Goal: Task Accomplishment & Management: Manage account settings

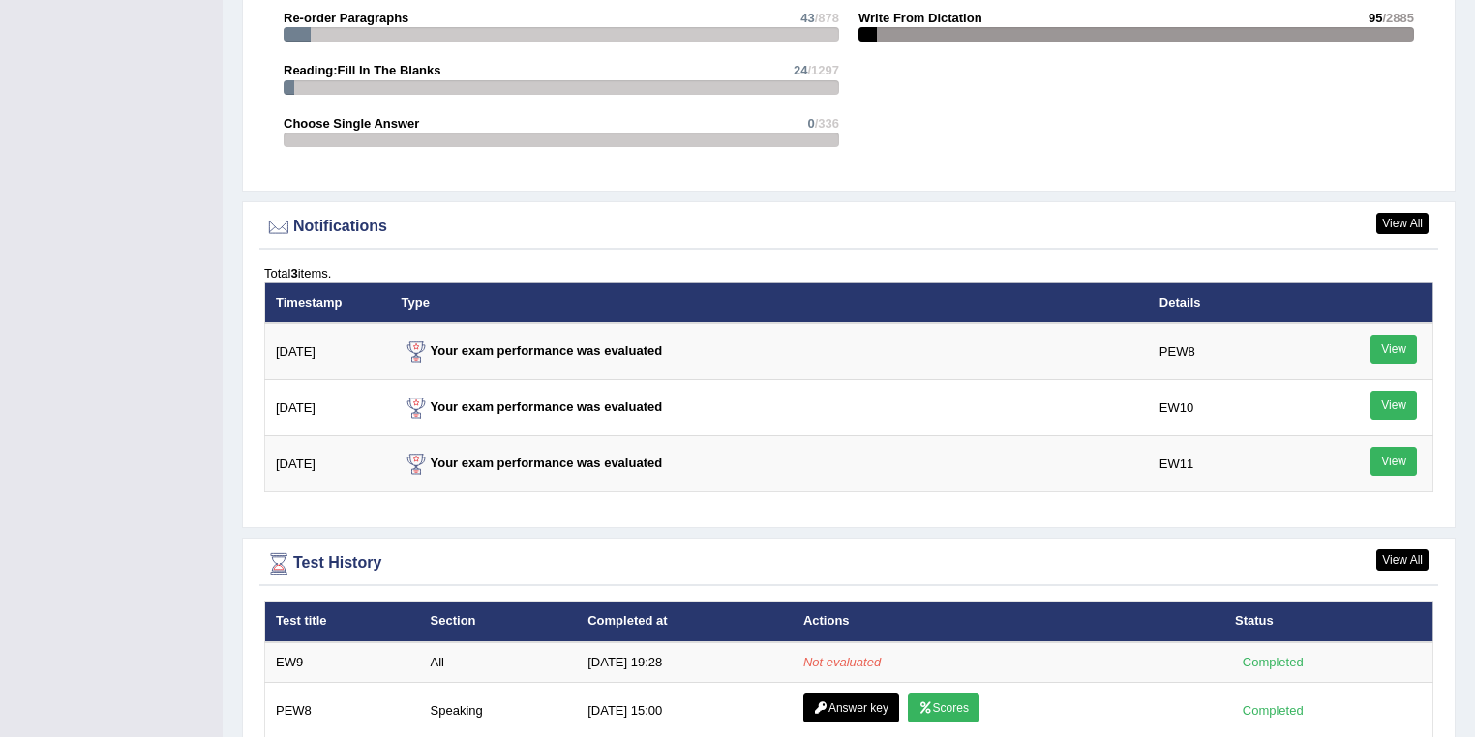
scroll to position [2588, 0]
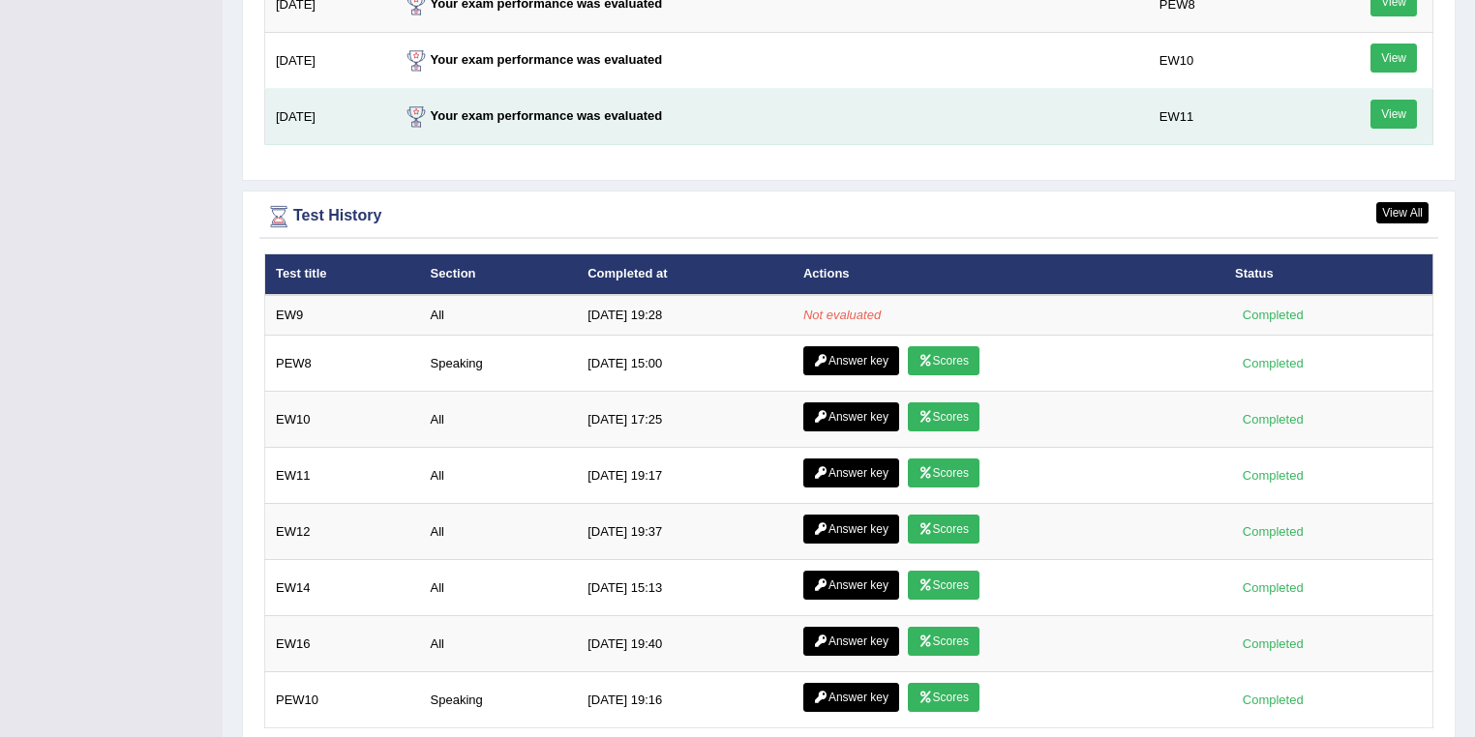
scroll to position [2511, 0]
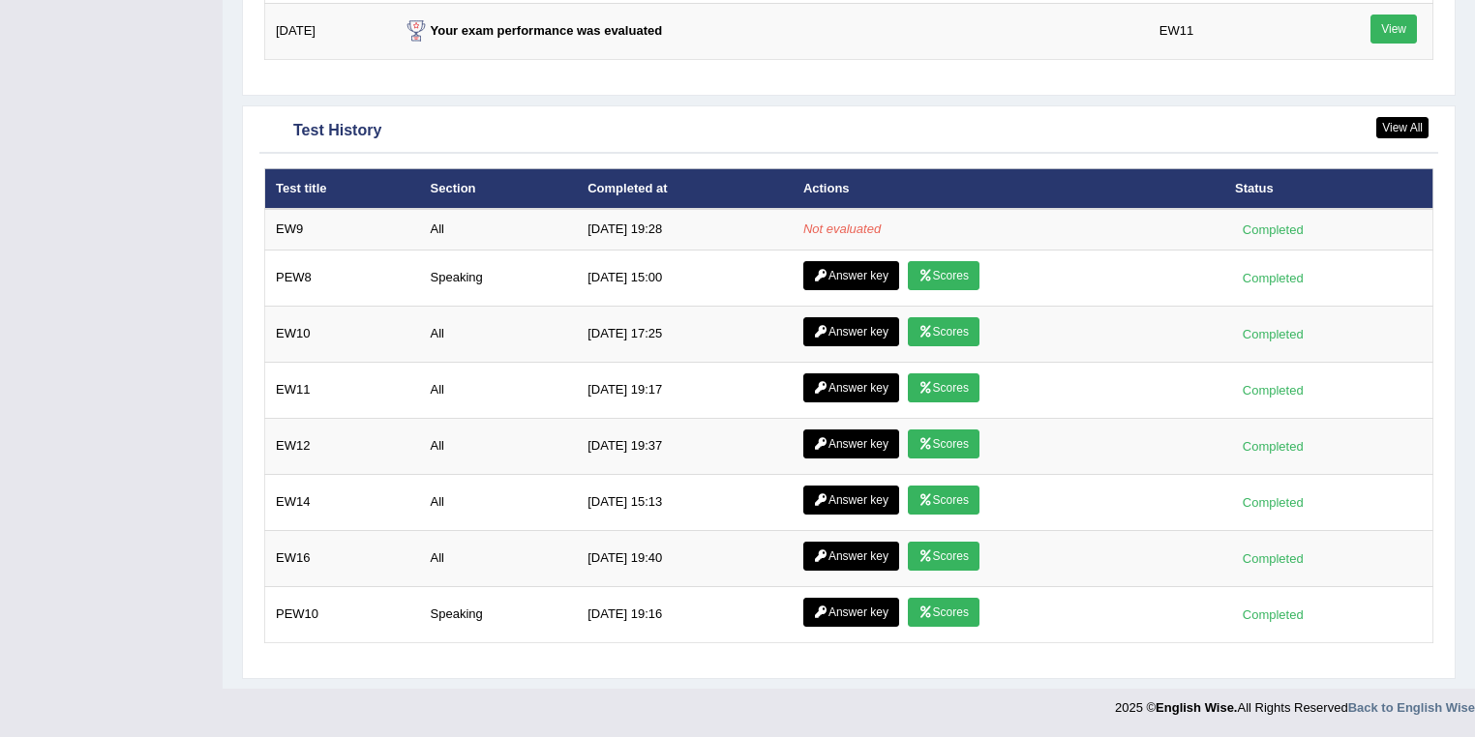
scroll to position [2587, 0]
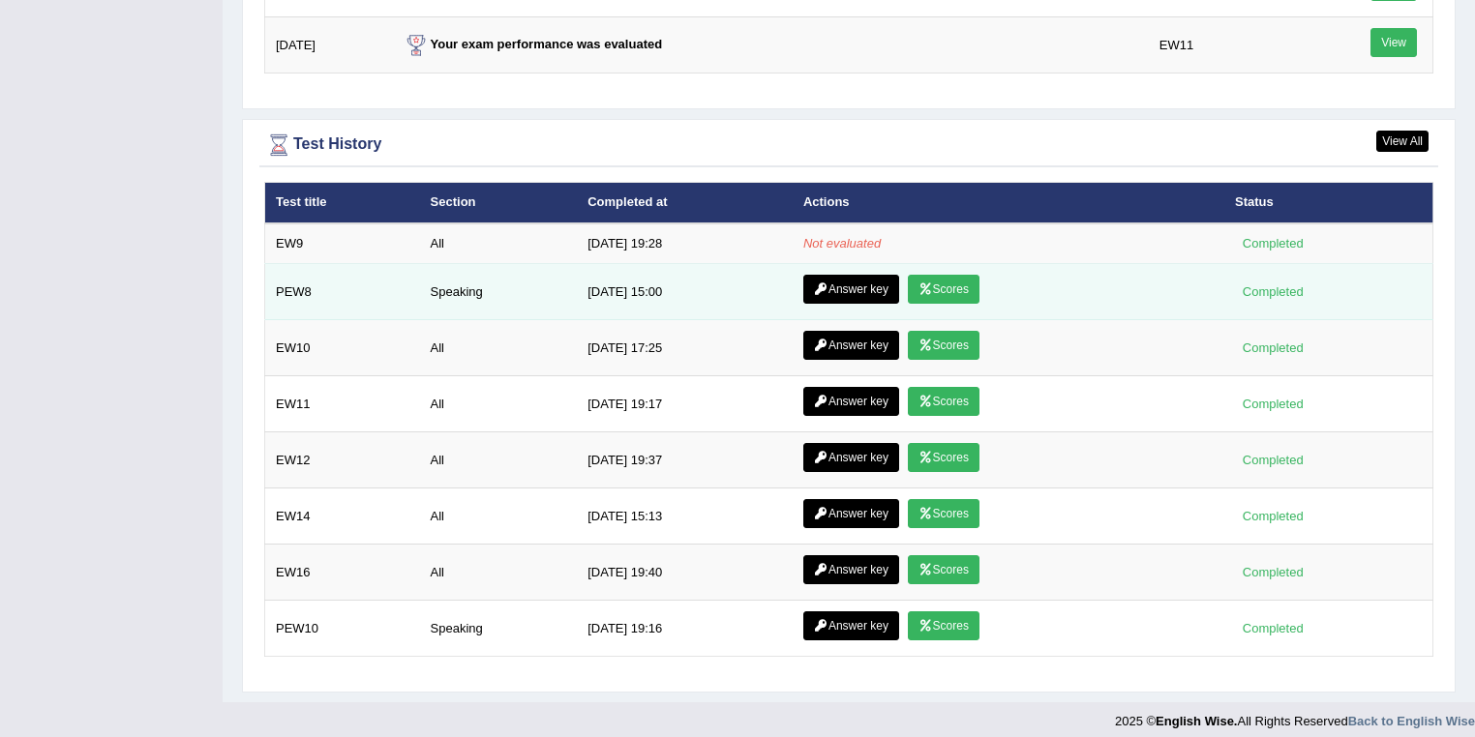
click at [857, 277] on link "Answer key" at bounding box center [851, 289] width 96 height 29
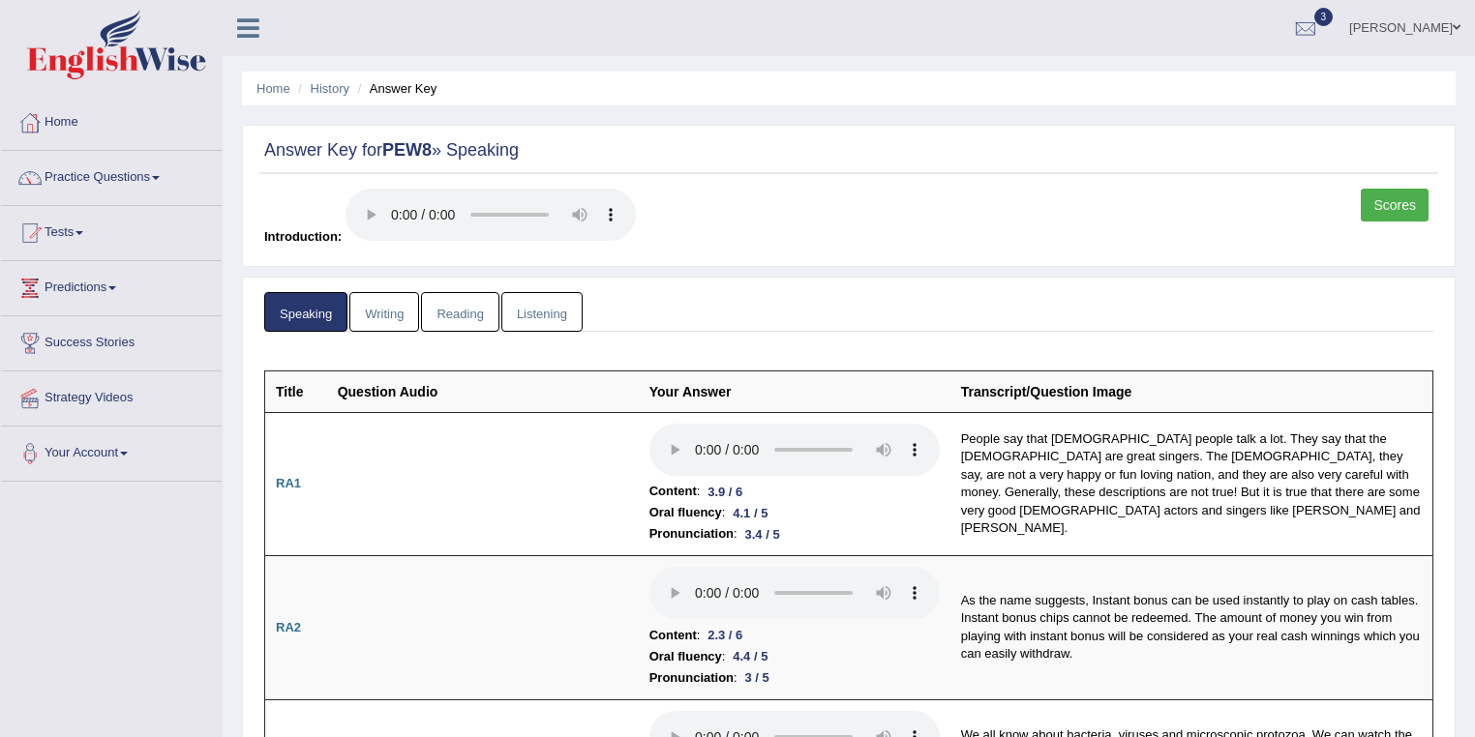
click at [395, 305] on link "Writing" at bounding box center [384, 312] width 70 height 40
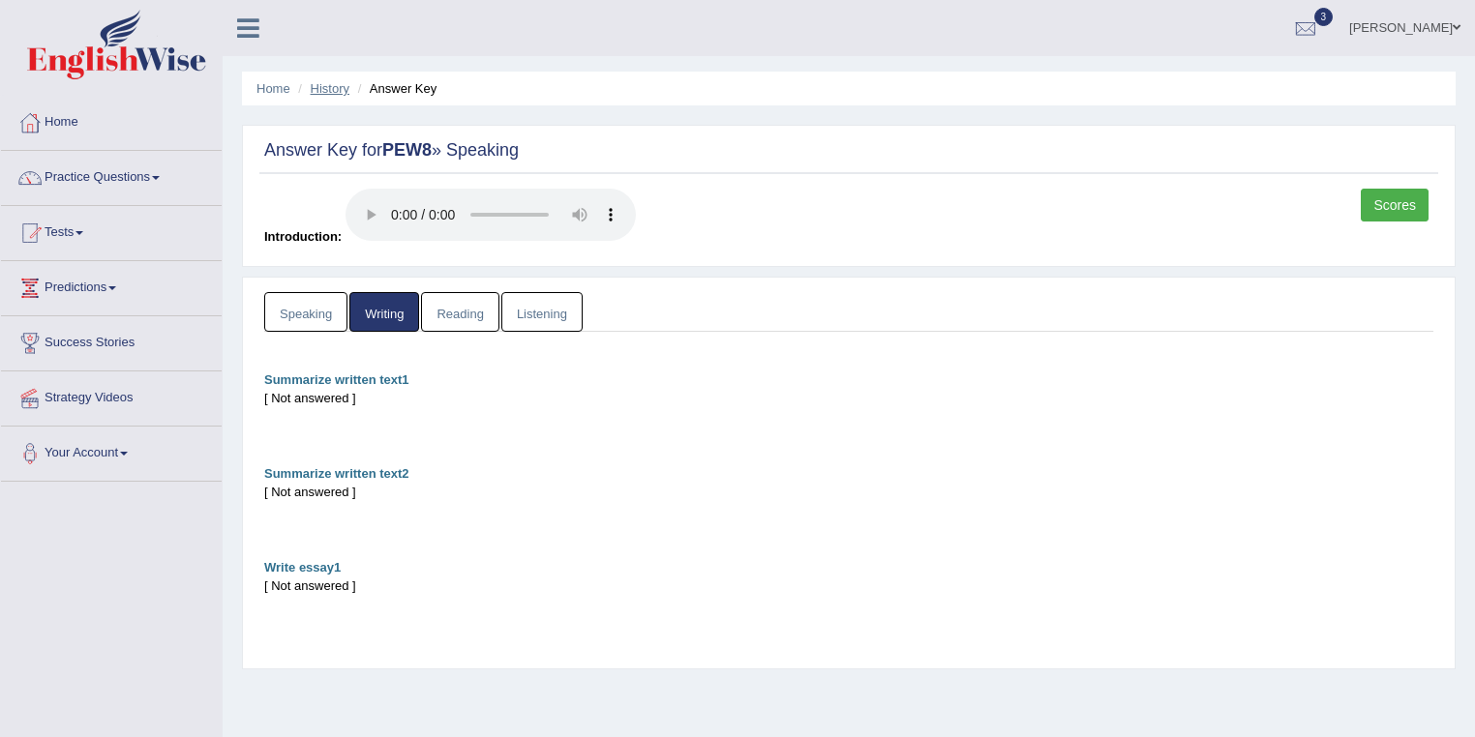
click at [326, 92] on link "History" at bounding box center [330, 88] width 39 height 15
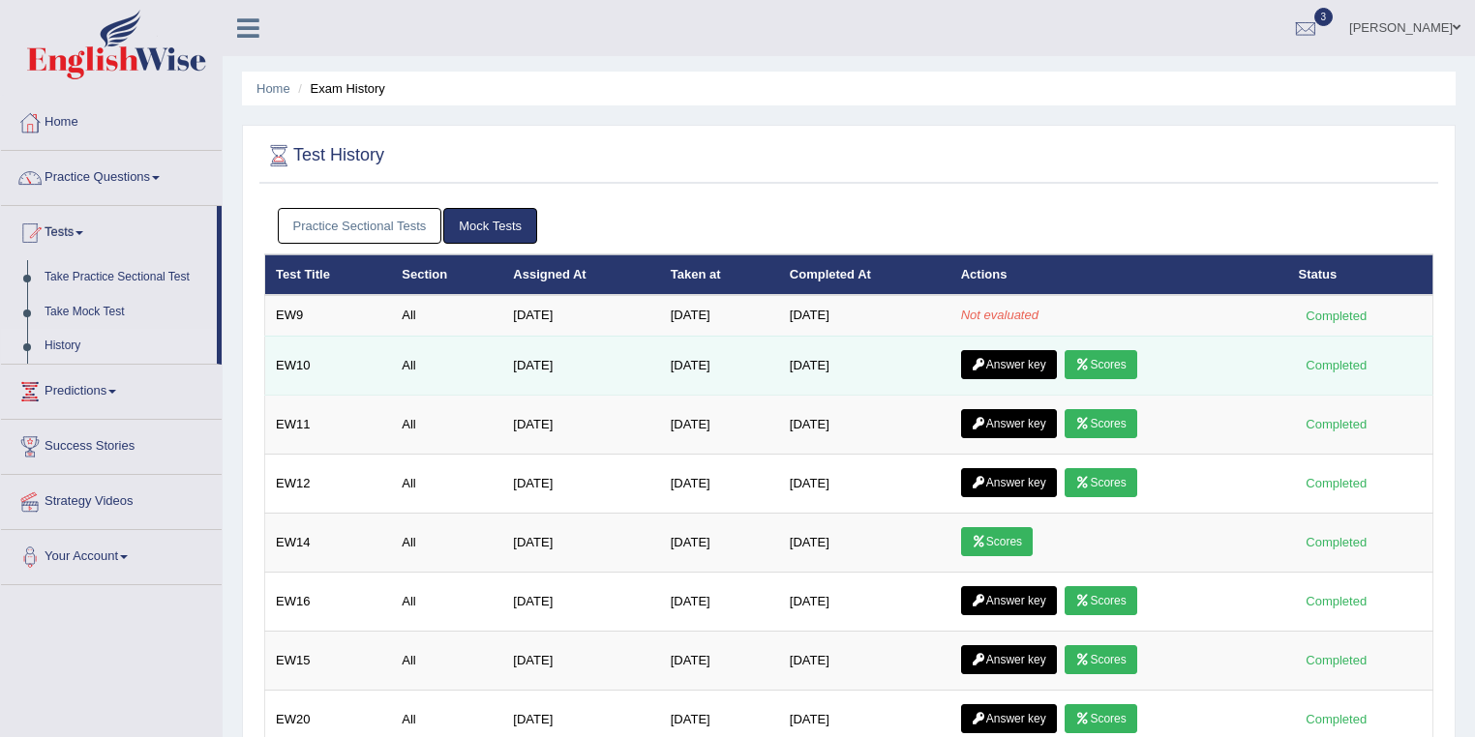
click at [1017, 366] on link "Answer key" at bounding box center [1009, 364] width 96 height 29
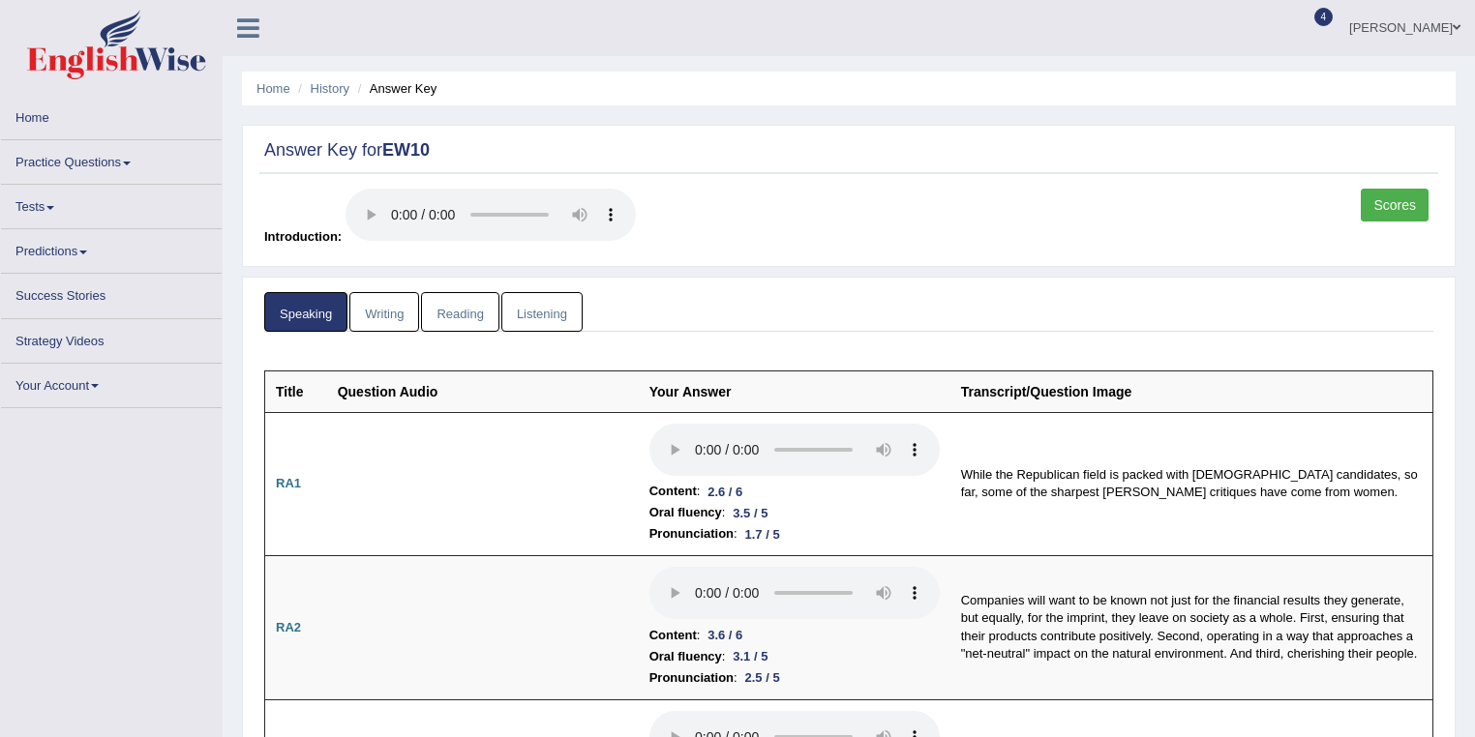
click at [395, 311] on link "Writing" at bounding box center [384, 312] width 70 height 40
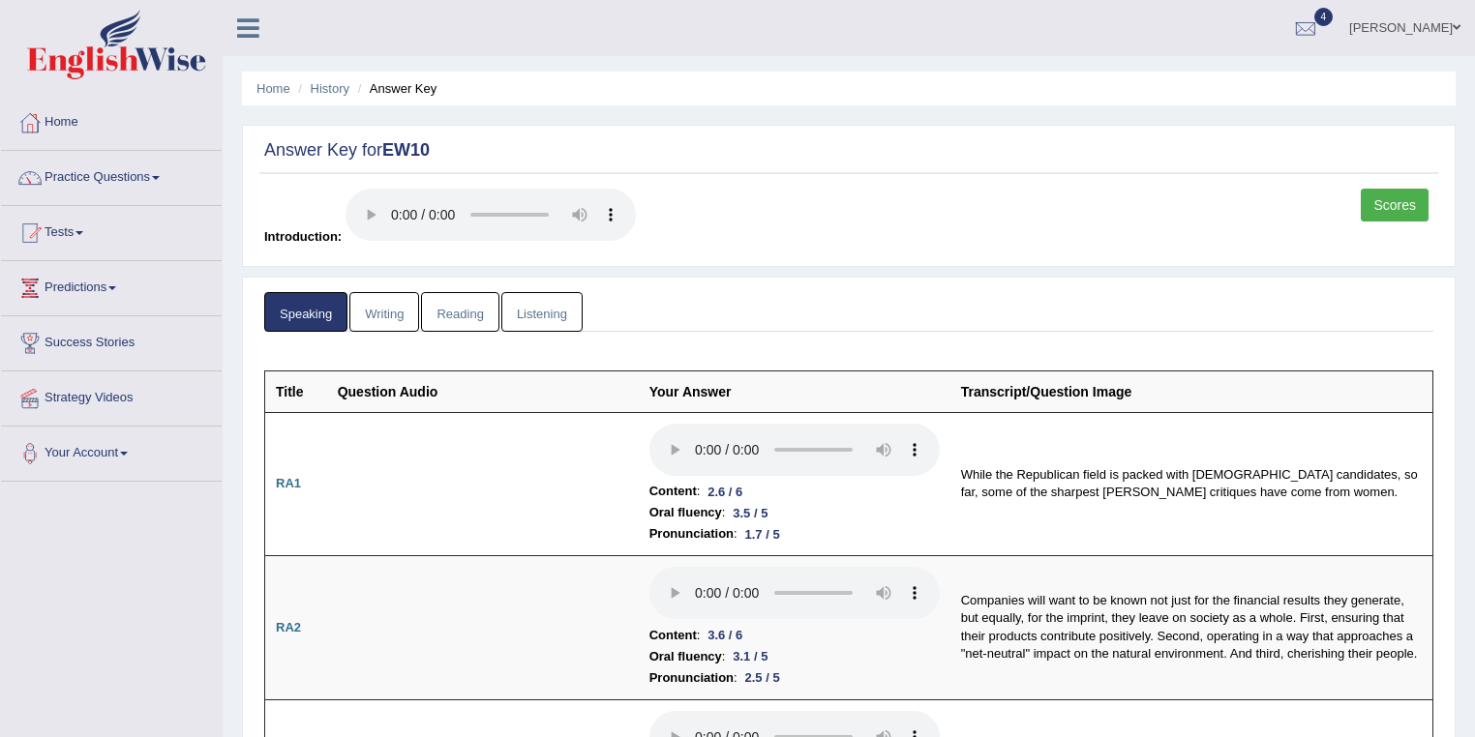
click at [379, 321] on link "Writing" at bounding box center [384, 312] width 70 height 40
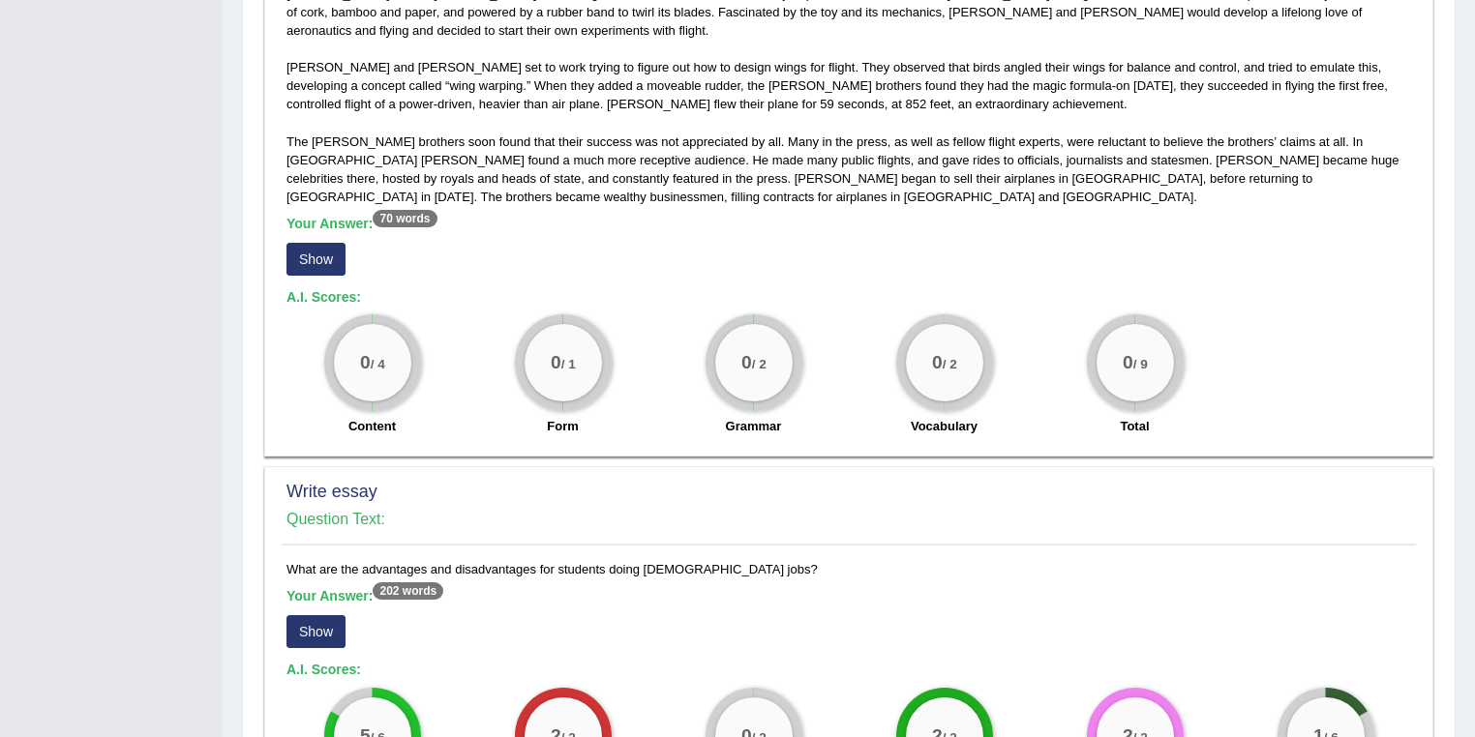
scroll to position [954, 0]
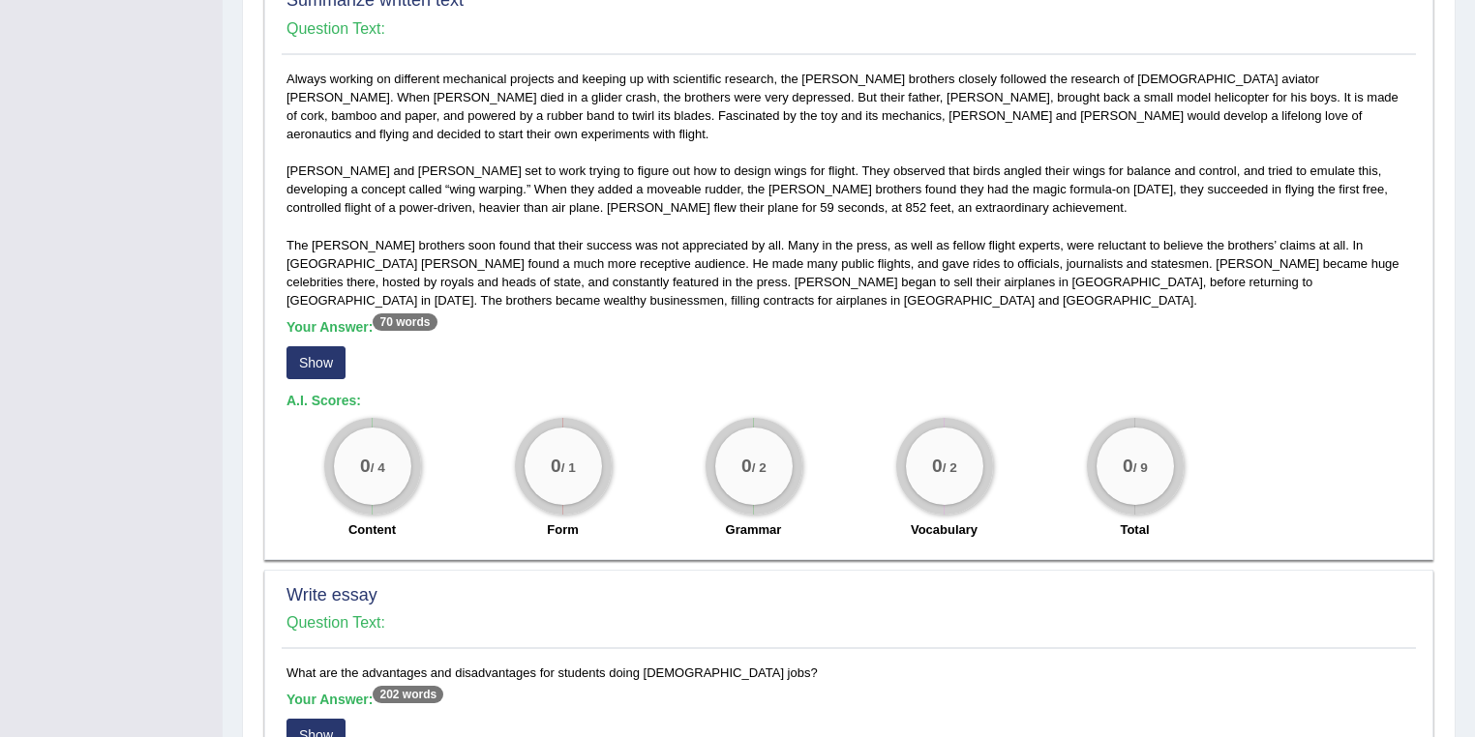
click at [313, 346] on button "Show" at bounding box center [315, 362] width 59 height 33
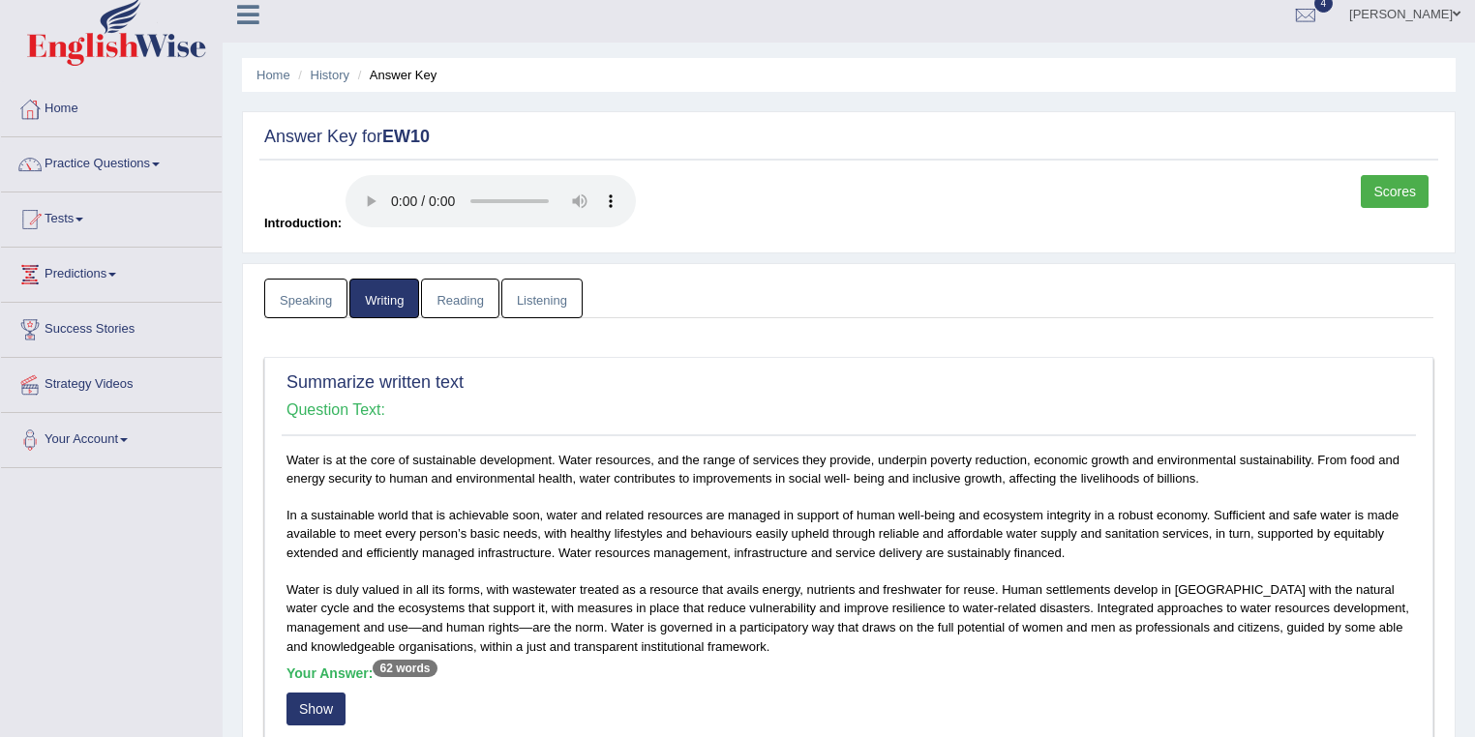
scroll to position [0, 0]
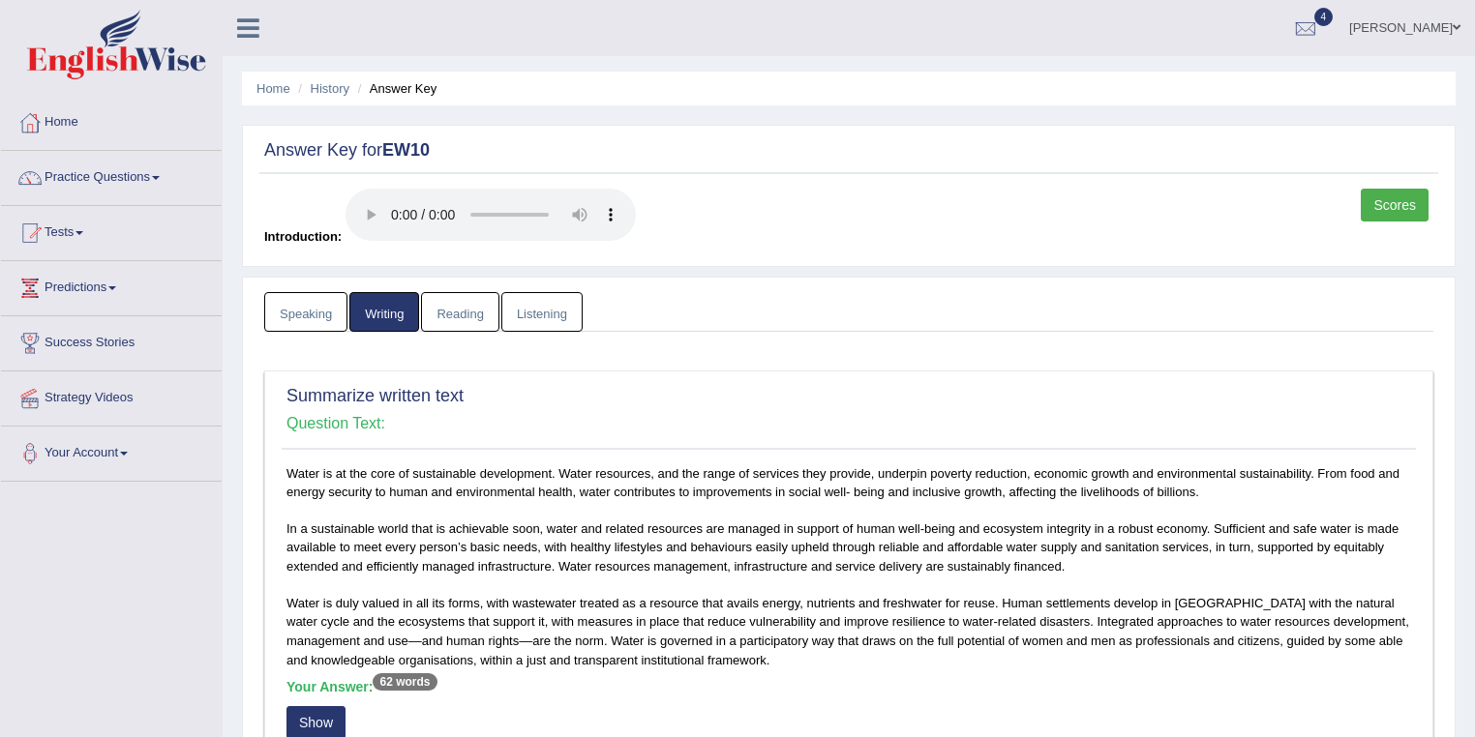
click at [543, 308] on link "Listening" at bounding box center [541, 312] width 81 height 40
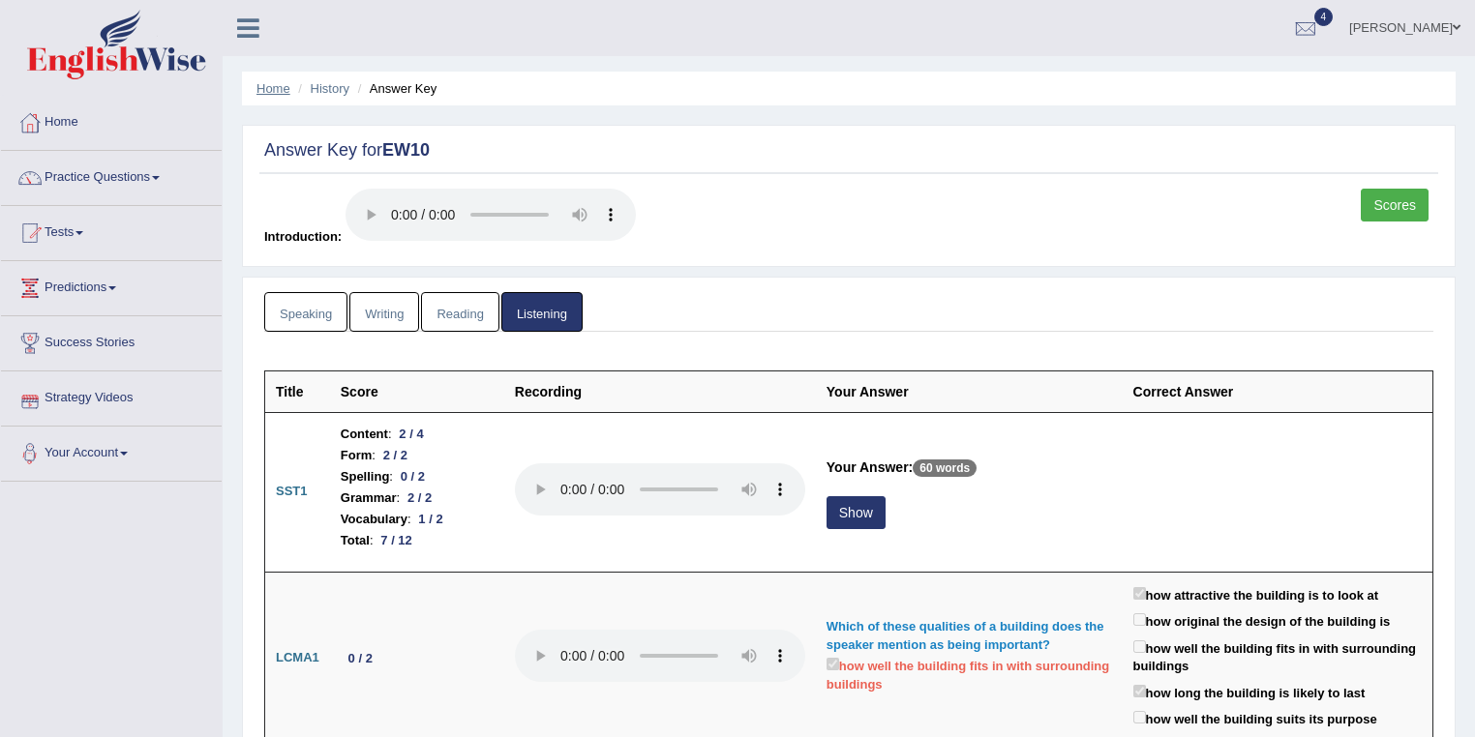
click at [271, 94] on link "Home" at bounding box center [273, 88] width 34 height 15
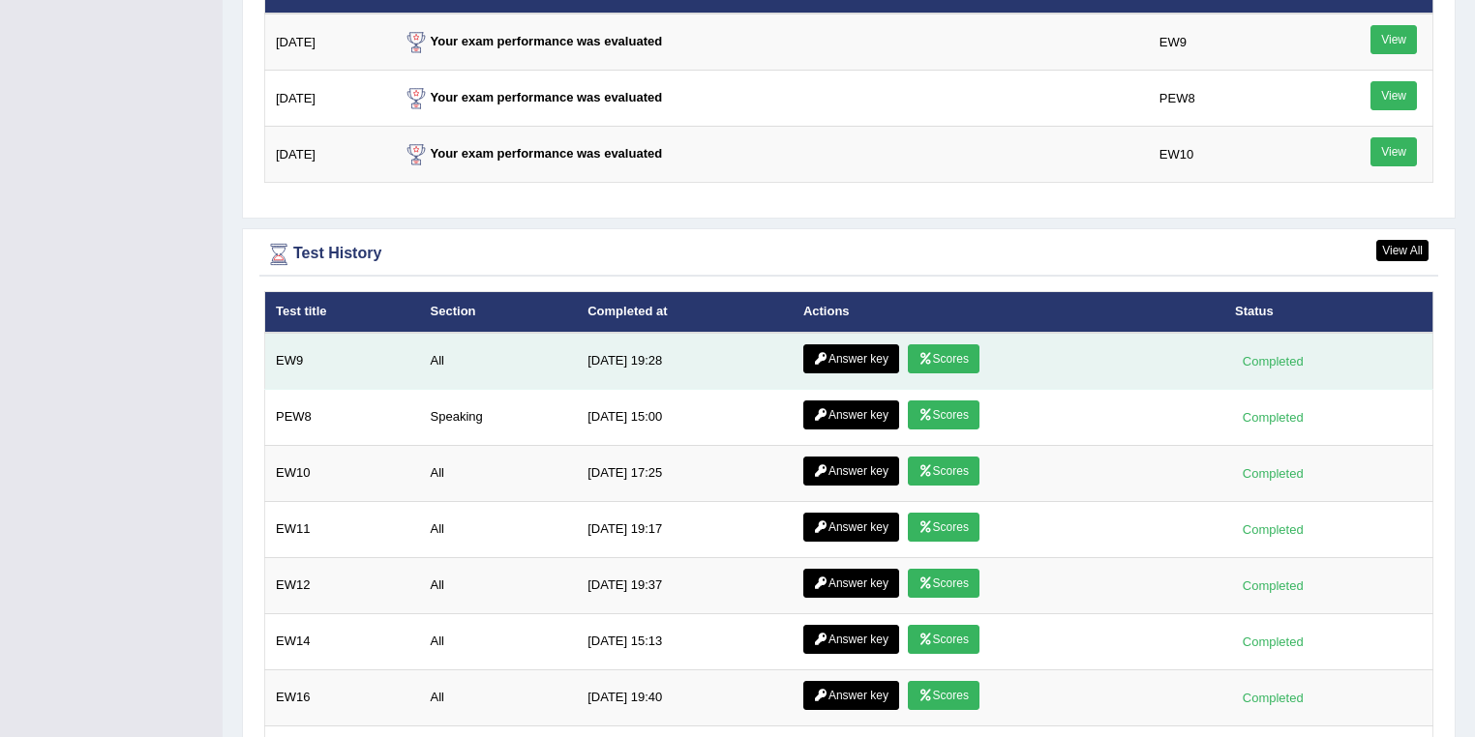
click at [957, 345] on link "Scores" at bounding box center [944, 359] width 72 height 29
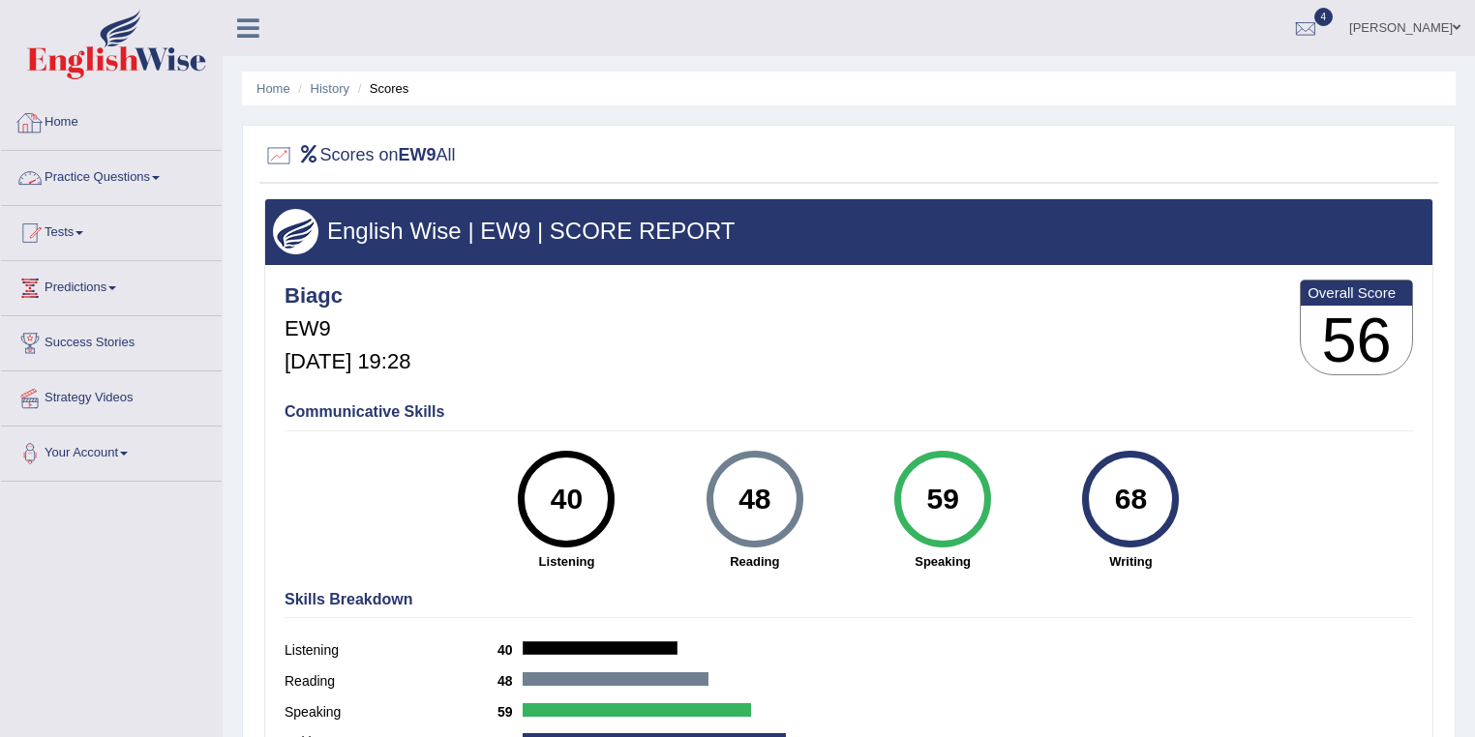
click at [54, 124] on link "Home" at bounding box center [111, 120] width 221 height 48
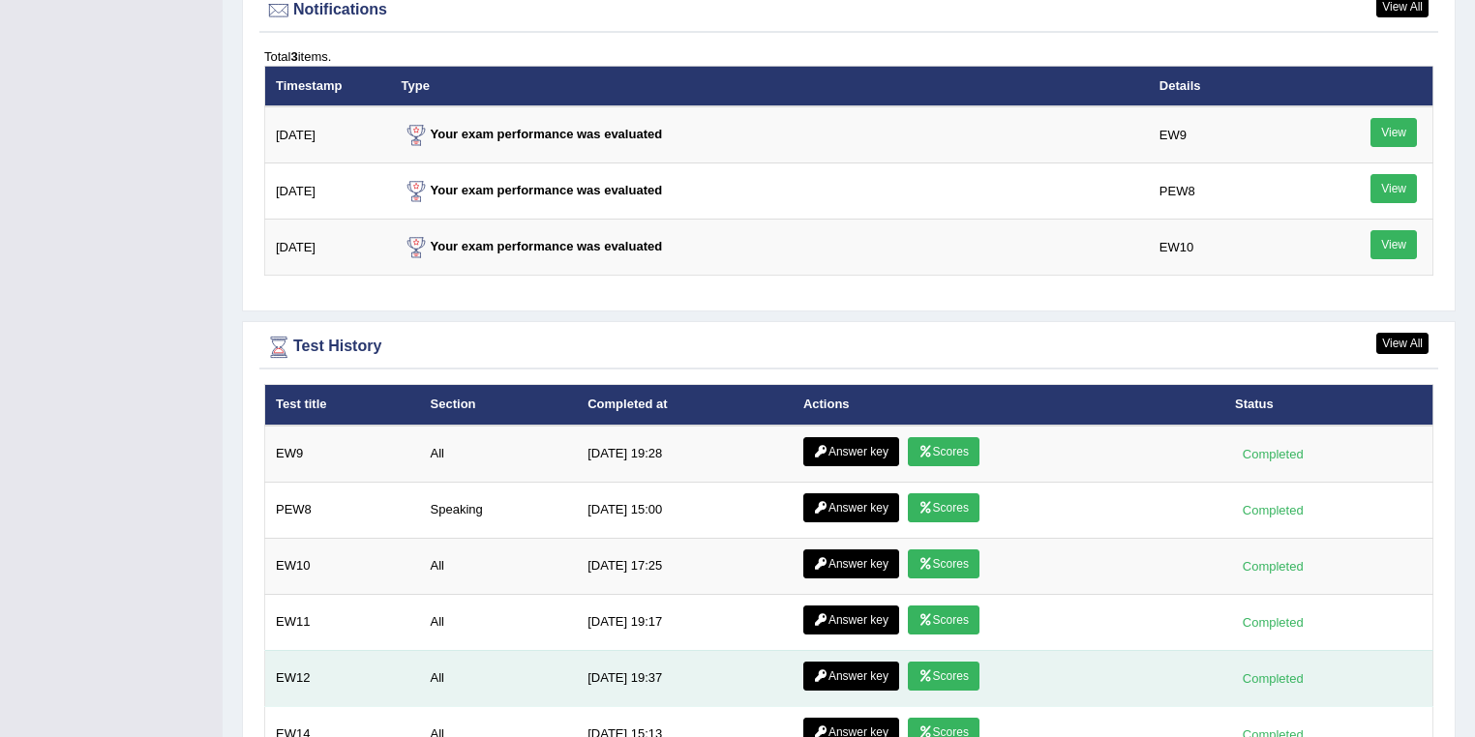
scroll to position [2555, 0]
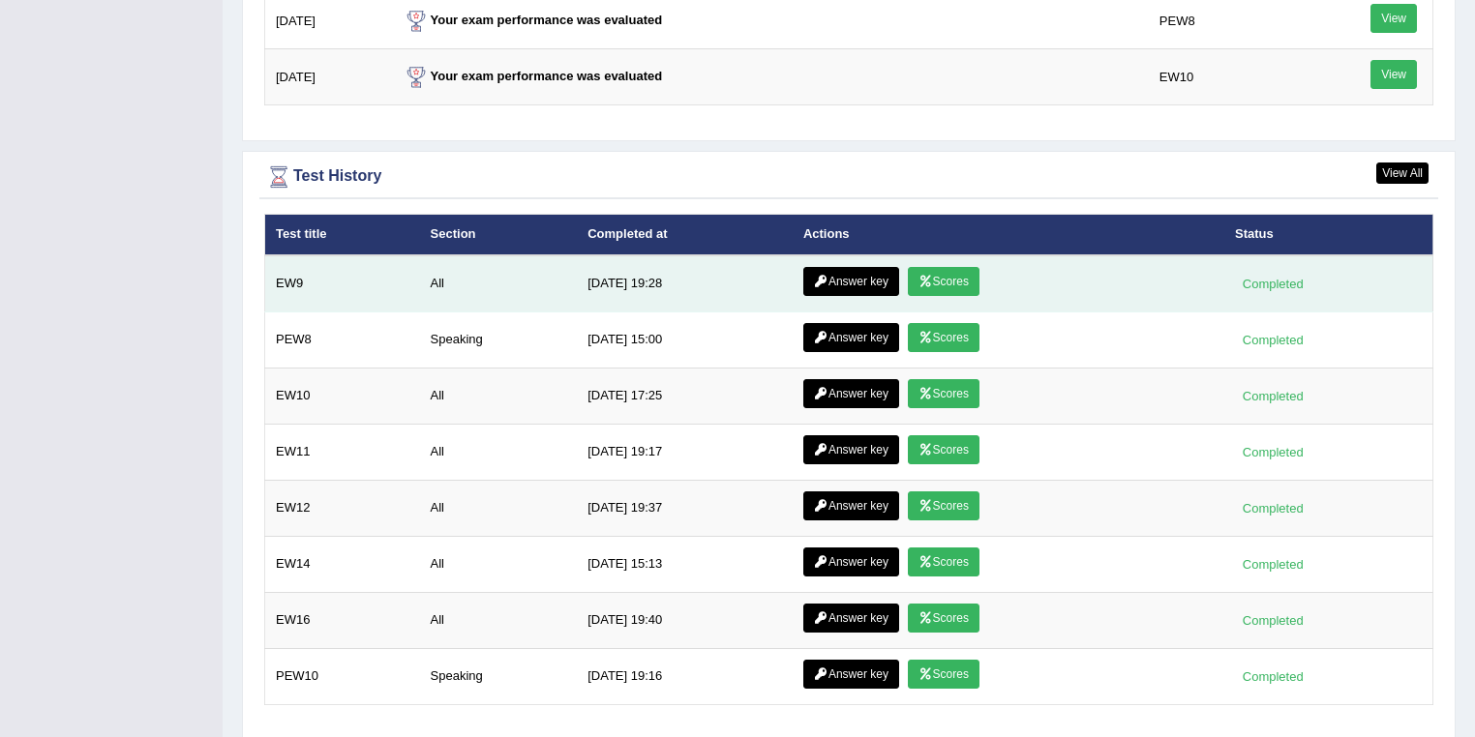
click at [951, 268] on link "Scores" at bounding box center [944, 281] width 72 height 29
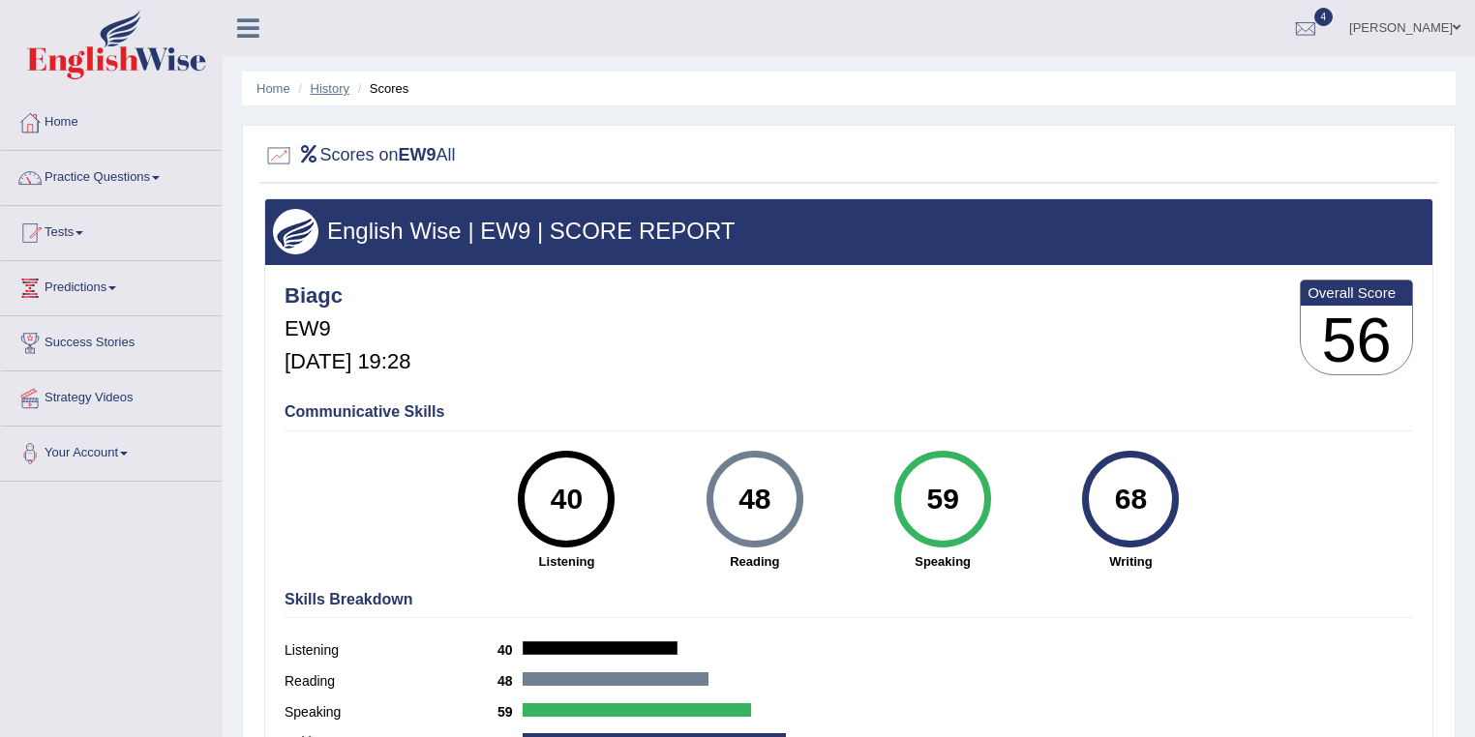
click at [321, 91] on link "History" at bounding box center [330, 88] width 39 height 15
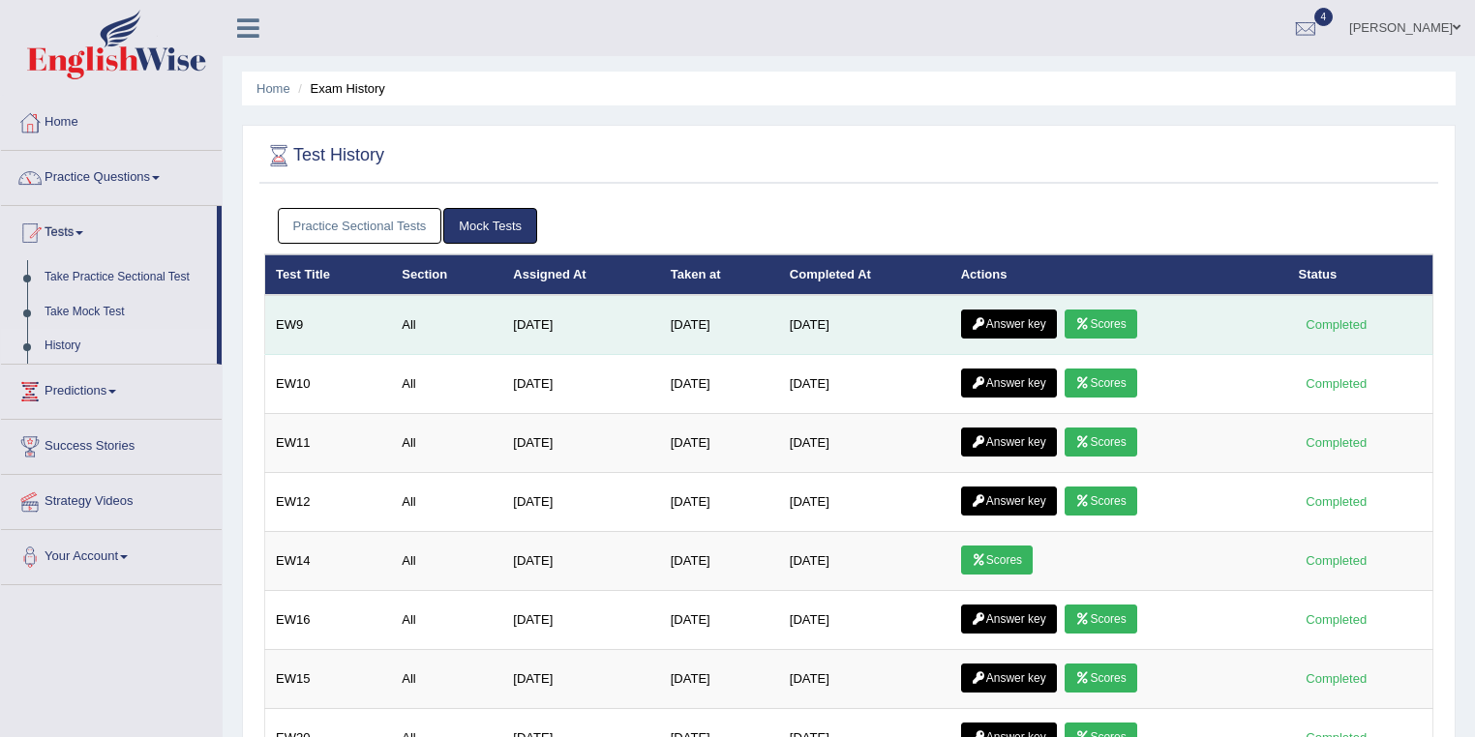
click at [1014, 314] on link "Answer key" at bounding box center [1009, 324] width 96 height 29
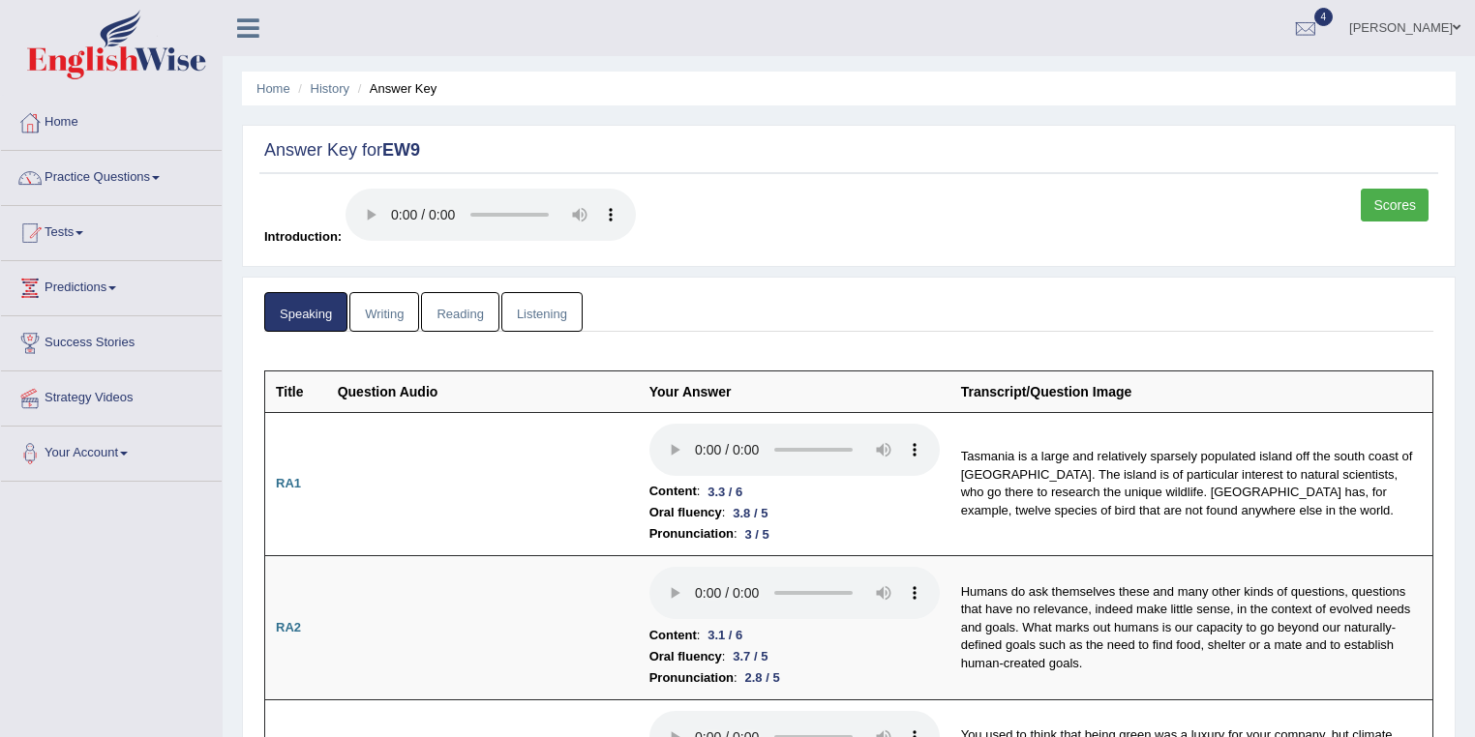
click at [364, 321] on link "Writing" at bounding box center [384, 312] width 70 height 40
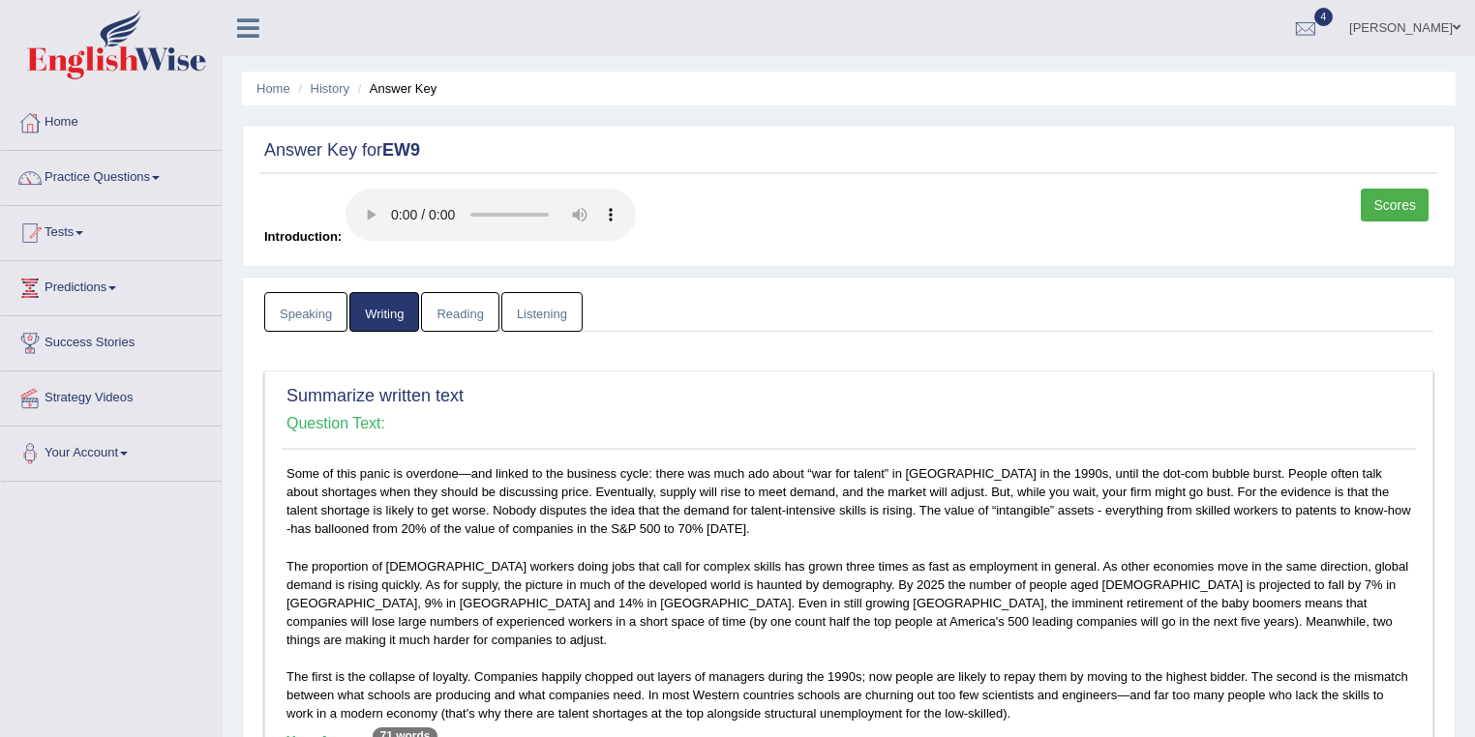
click at [443, 310] on link "Reading" at bounding box center [459, 312] width 77 height 40
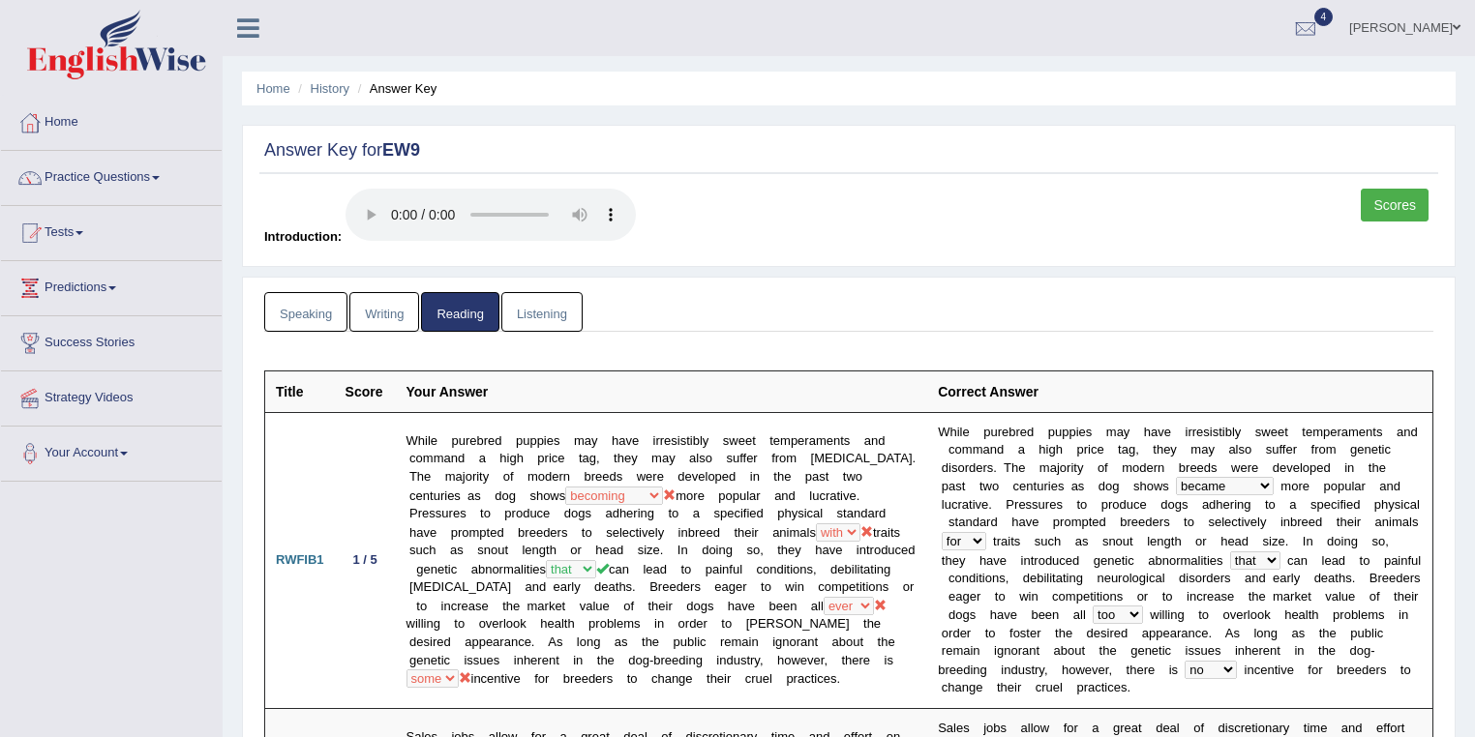
click at [567, 310] on link "Listening" at bounding box center [541, 312] width 81 height 40
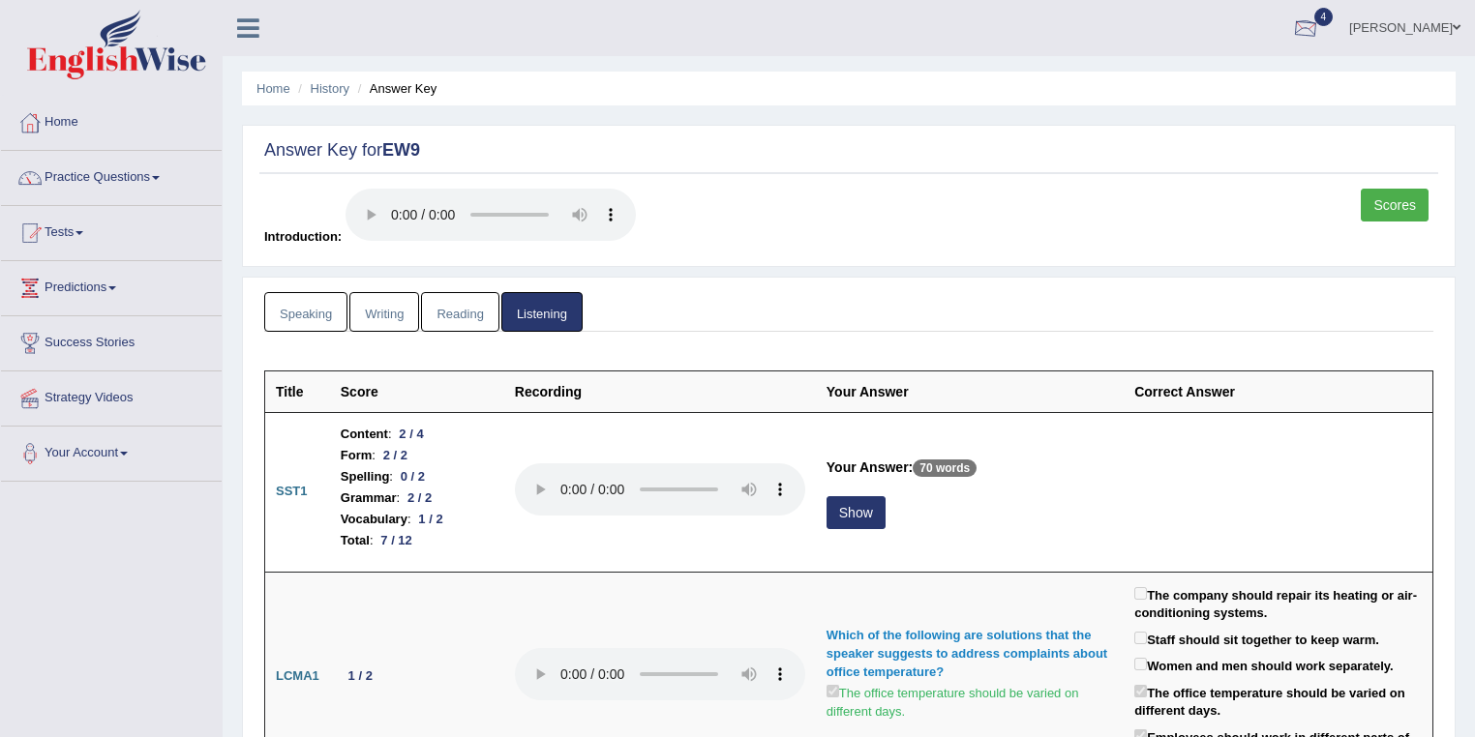
click at [1320, 24] on div at bounding box center [1305, 29] width 29 height 29
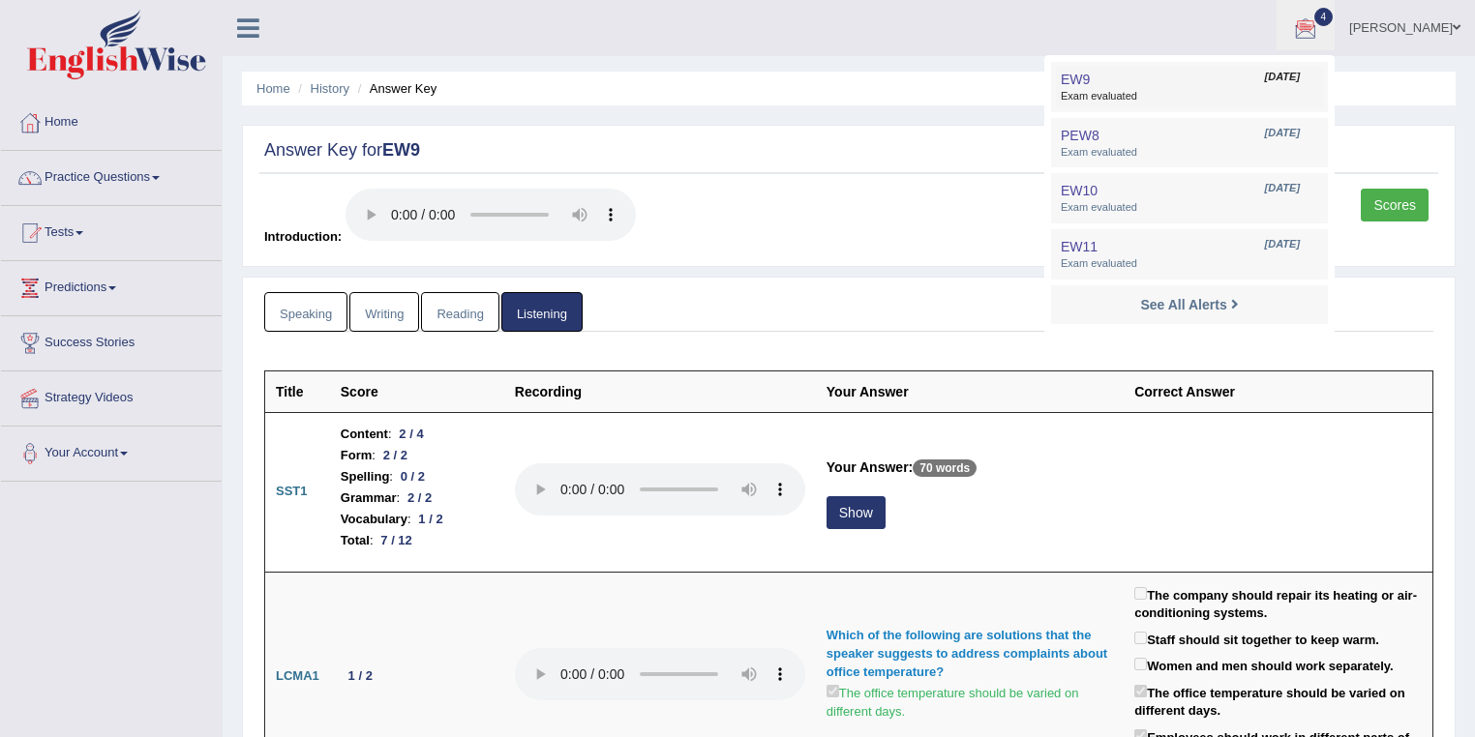
click at [1176, 80] on link "EW9 Sep 22, 2025 Exam evaluated" at bounding box center [1189, 87] width 267 height 41
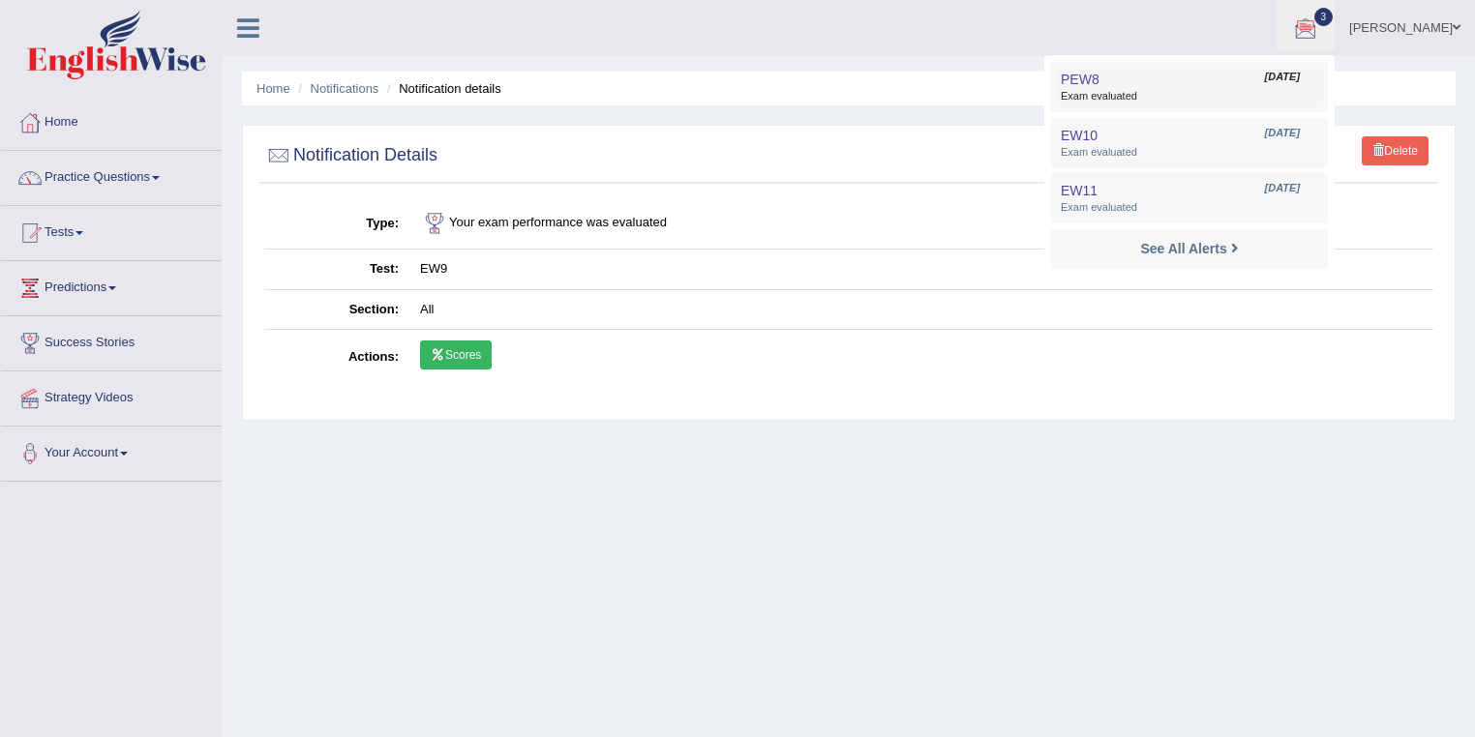
click at [1211, 91] on span "Exam evaluated" at bounding box center [1189, 96] width 257 height 15
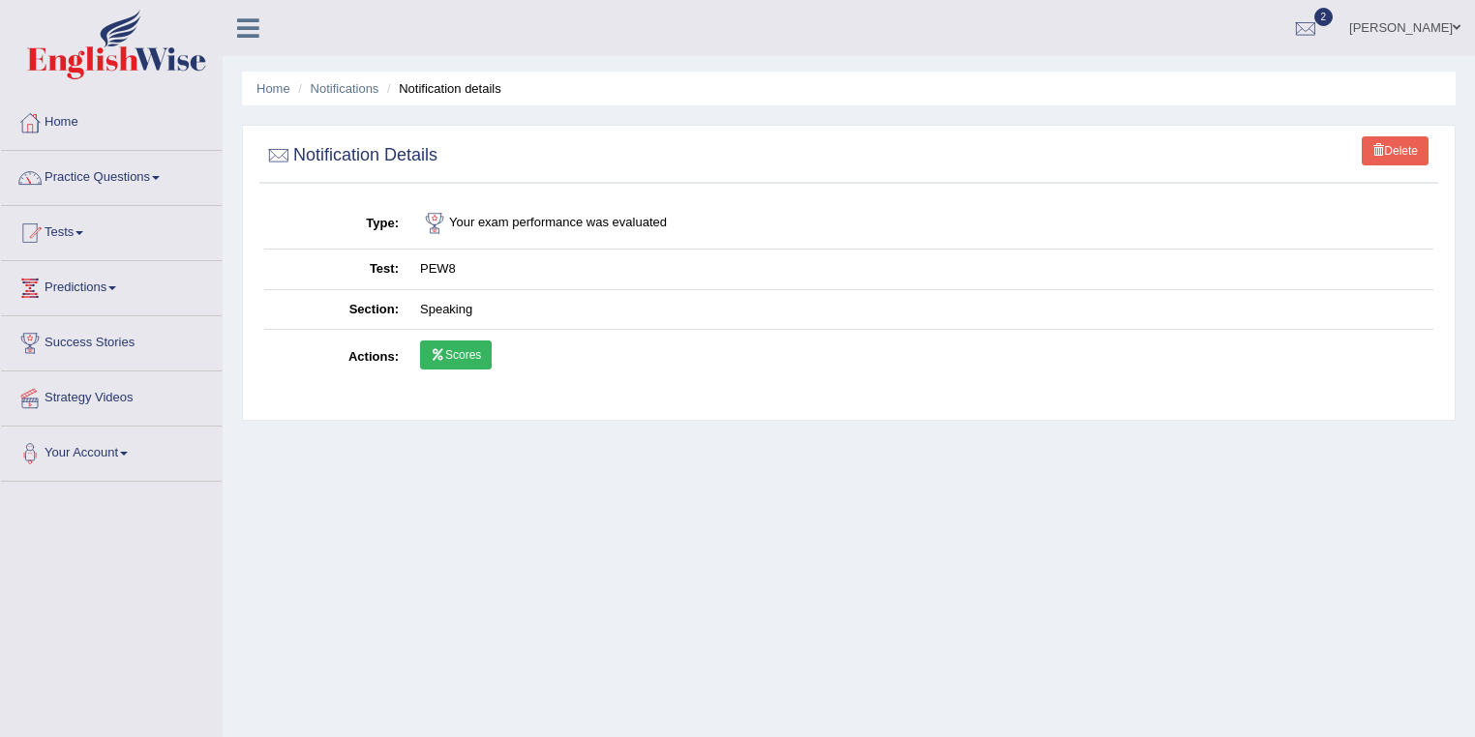
click at [1320, 31] on div at bounding box center [1305, 29] width 29 height 29
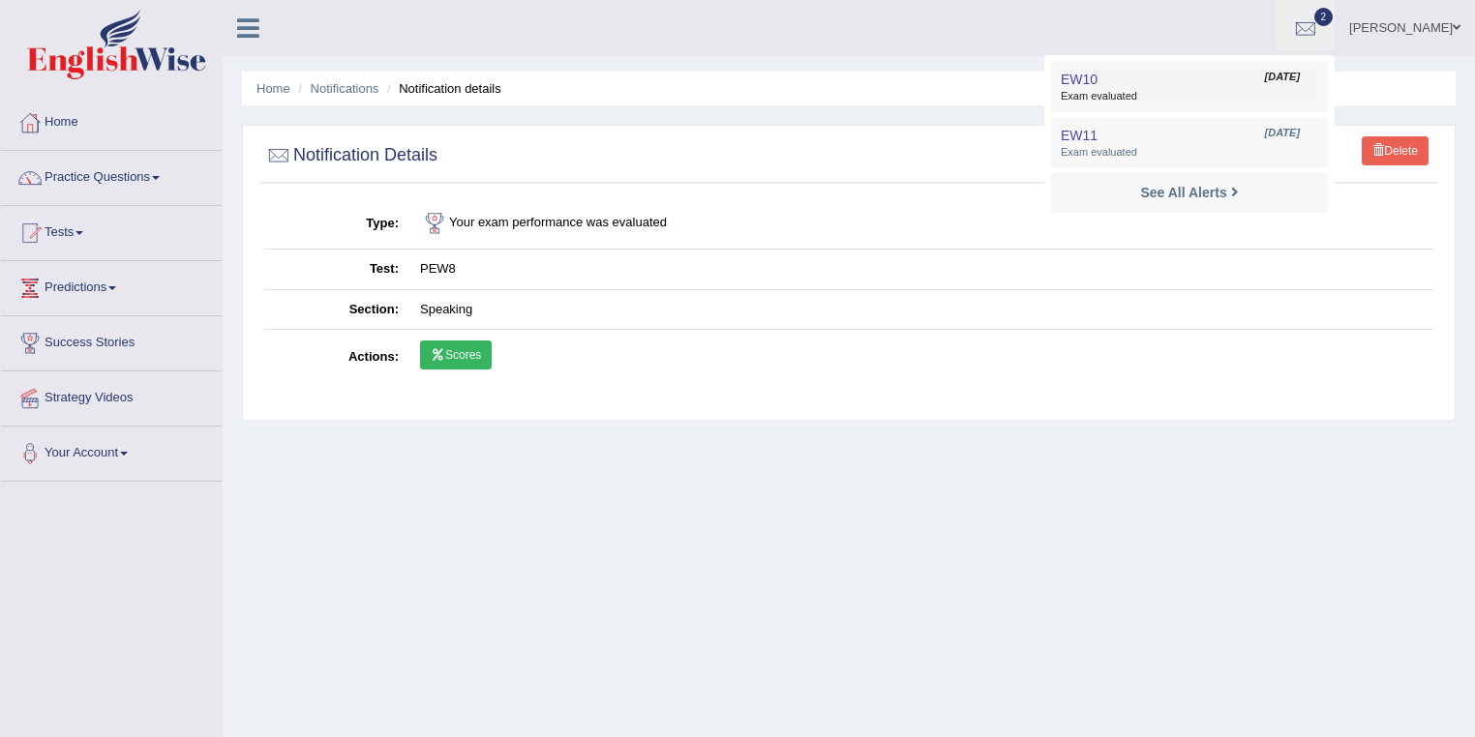
click at [1249, 86] on link "EW10 Sep 19, 2025 Exam evaluated" at bounding box center [1189, 87] width 267 height 41
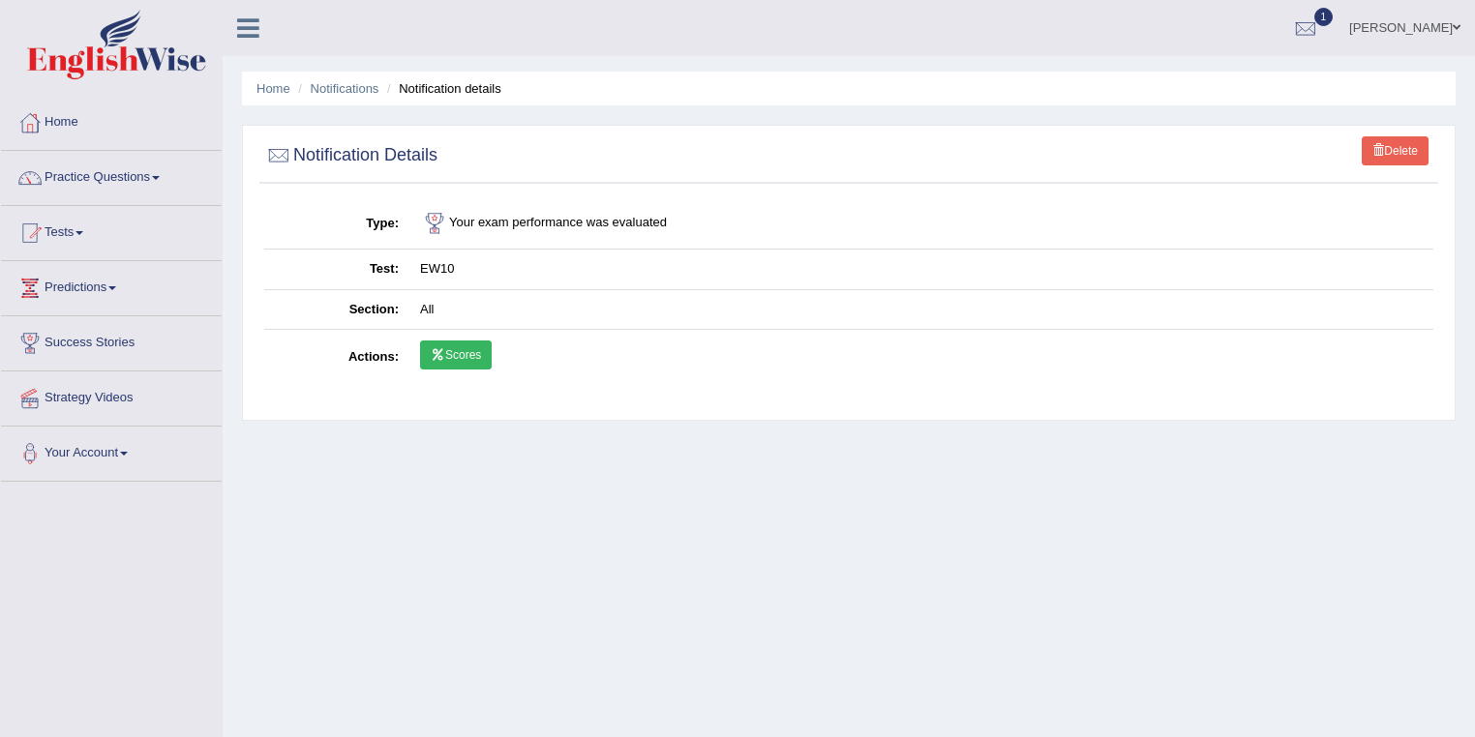
click at [1320, 28] on div at bounding box center [1305, 29] width 29 height 29
click at [1250, 85] on link "EW11 [DATE] Exam evaluated" at bounding box center [1189, 87] width 267 height 41
click at [1440, 23] on link "[PERSON_NAME]" at bounding box center [1405, 25] width 140 height 50
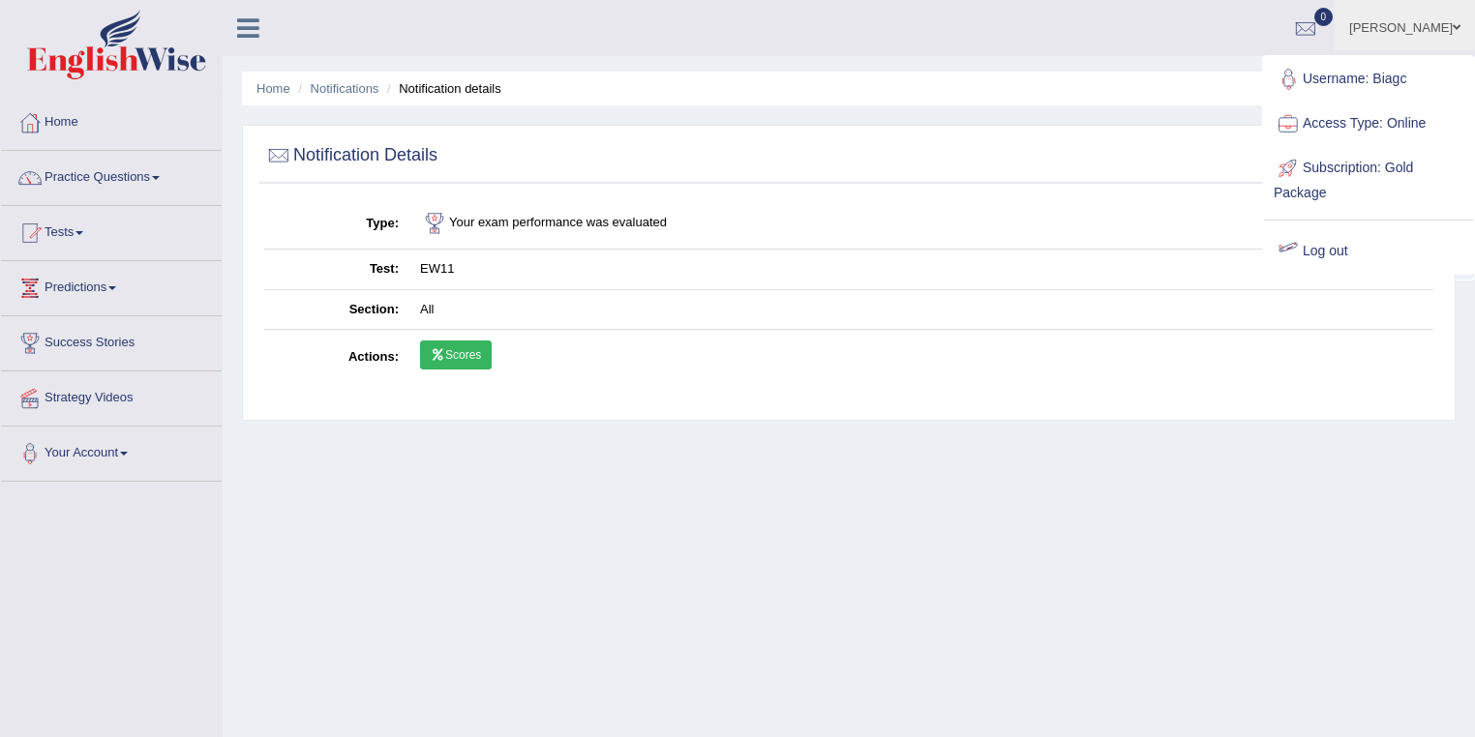
click at [1326, 249] on link "Log out" at bounding box center [1368, 251] width 209 height 45
